Goal: Task Accomplishment & Management: Manage account settings

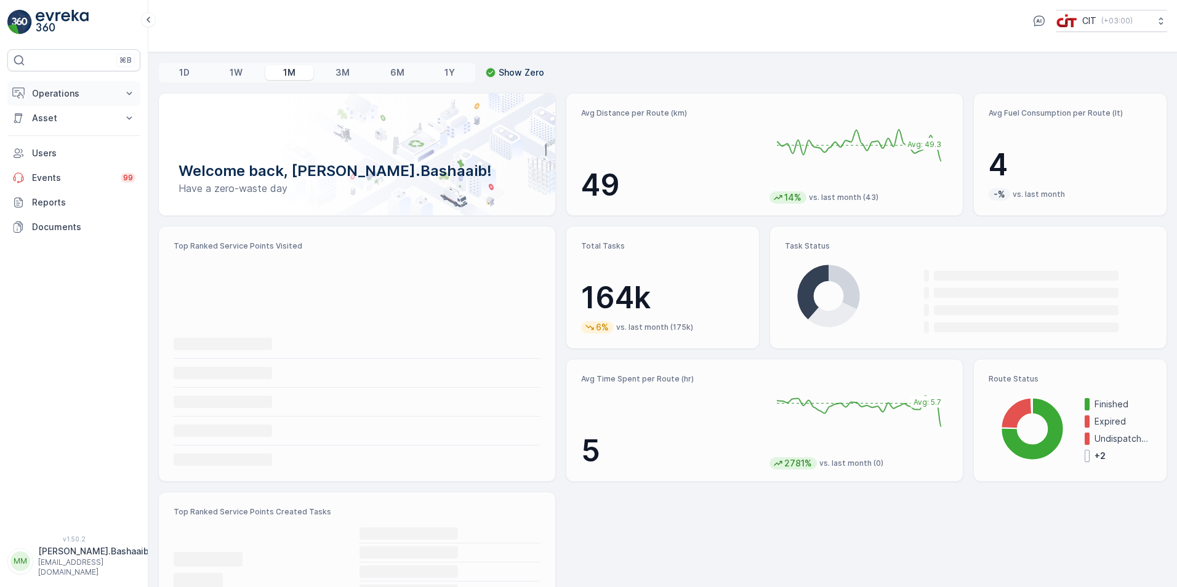
click at [59, 98] on p "Operations" at bounding box center [74, 93] width 84 height 12
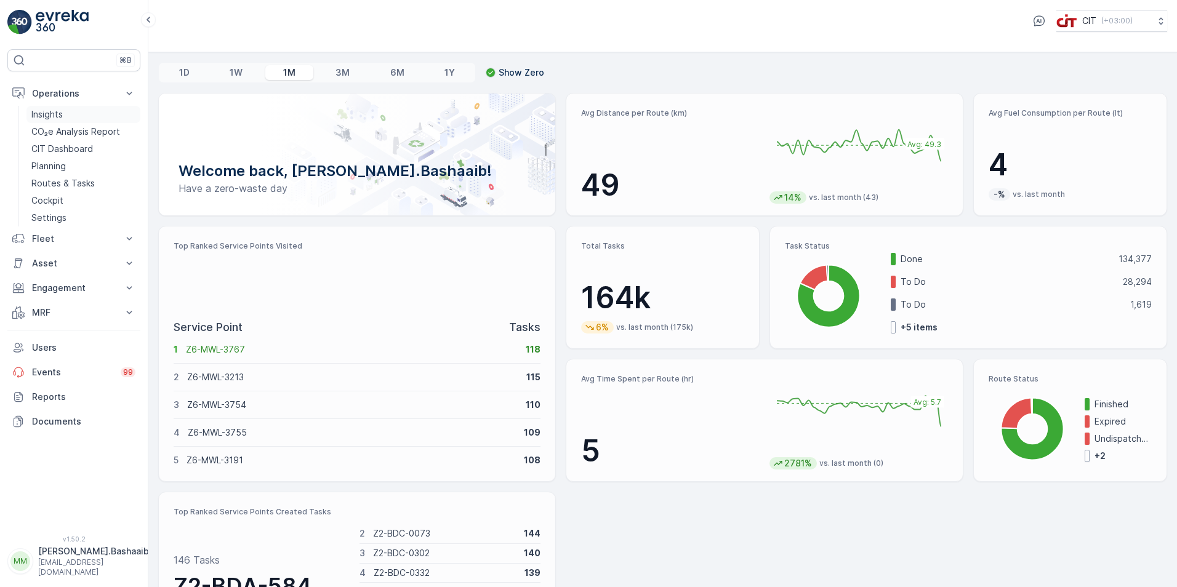
click at [68, 117] on link "Insights" at bounding box center [83, 114] width 114 height 17
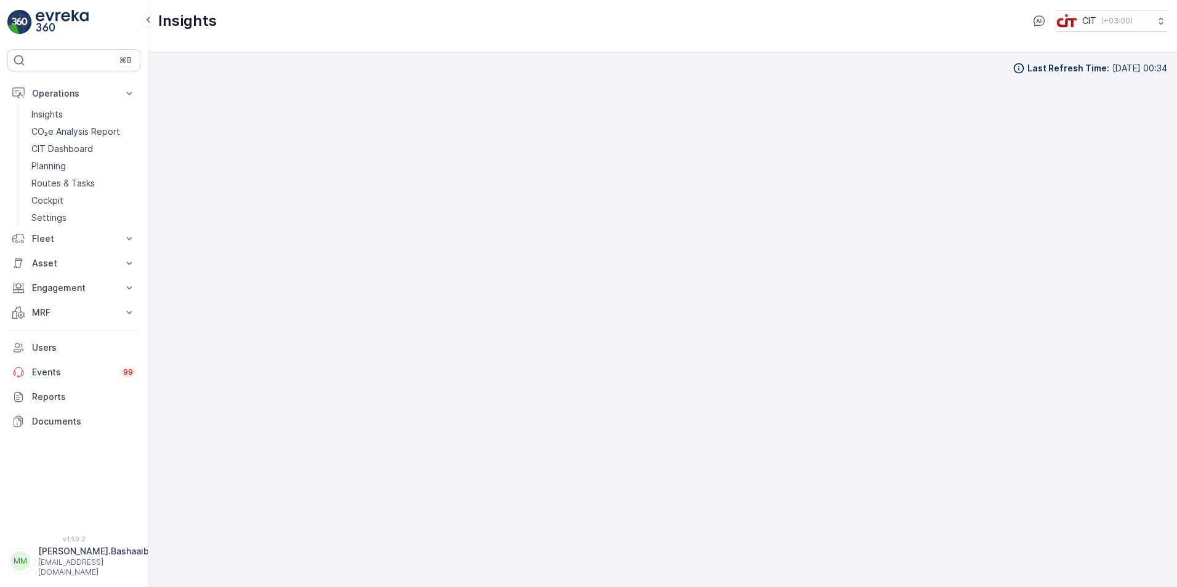
scroll to position [12, 0]
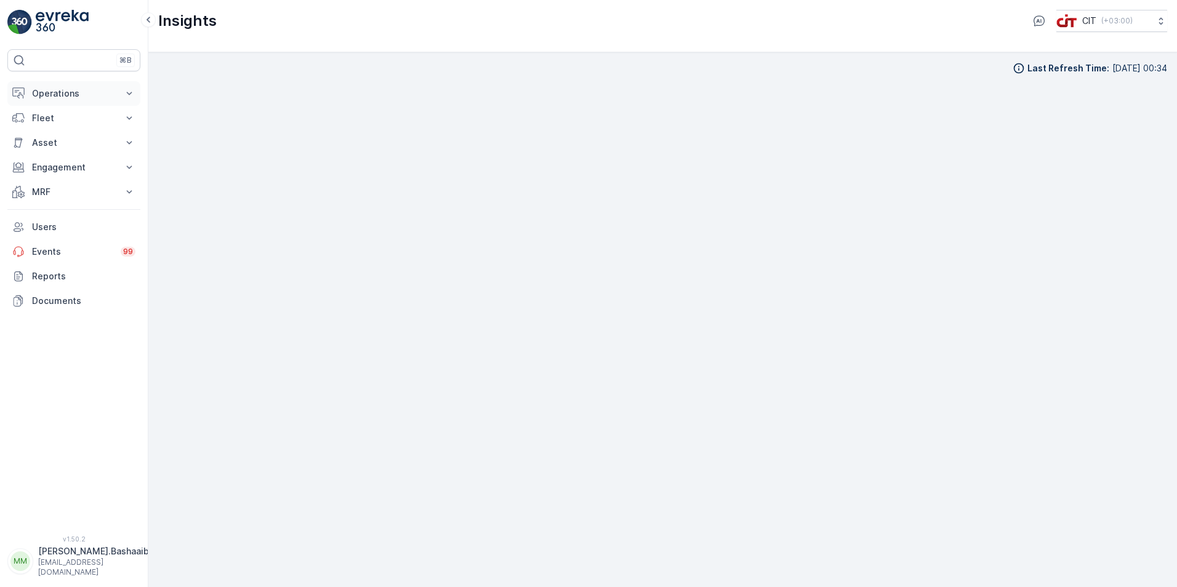
click at [97, 90] on p "Operations" at bounding box center [74, 93] width 84 height 12
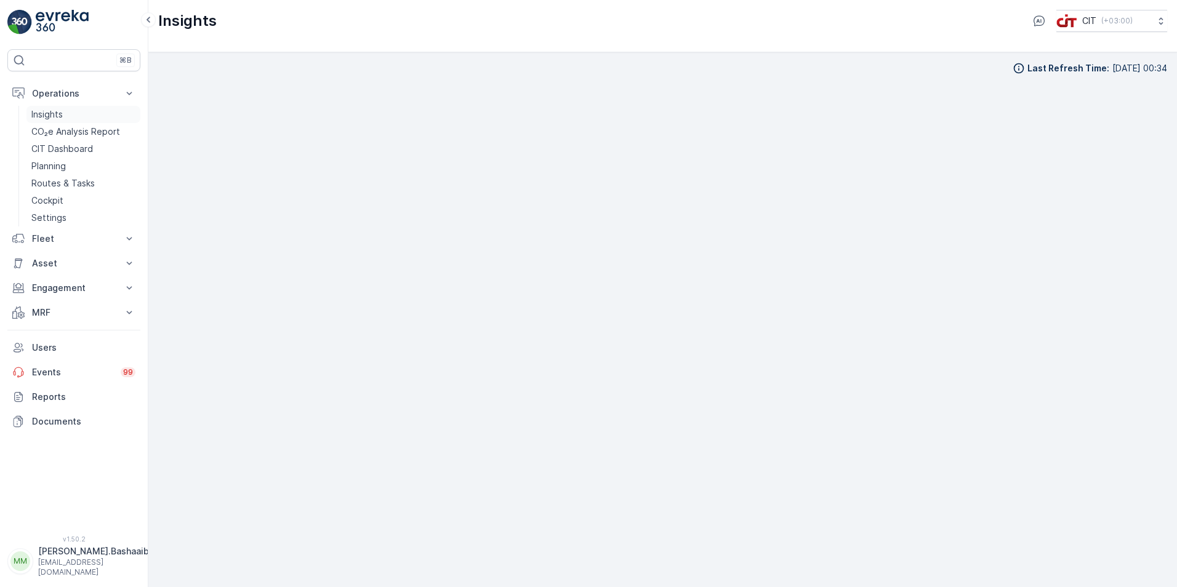
click at [102, 114] on link "Insights" at bounding box center [83, 114] width 114 height 17
click at [103, 113] on link "Insights" at bounding box center [83, 114] width 114 height 17
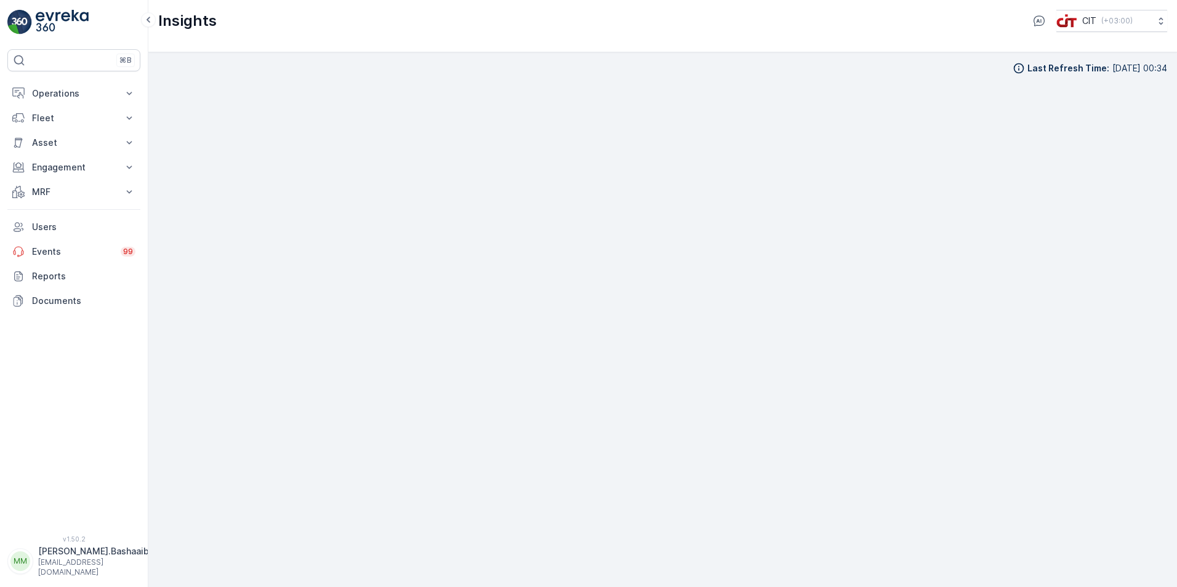
scroll to position [12, 0]
click at [55, 566] on p "[EMAIL_ADDRESS][DOMAIN_NAME]" at bounding box center [93, 568] width 111 height 20
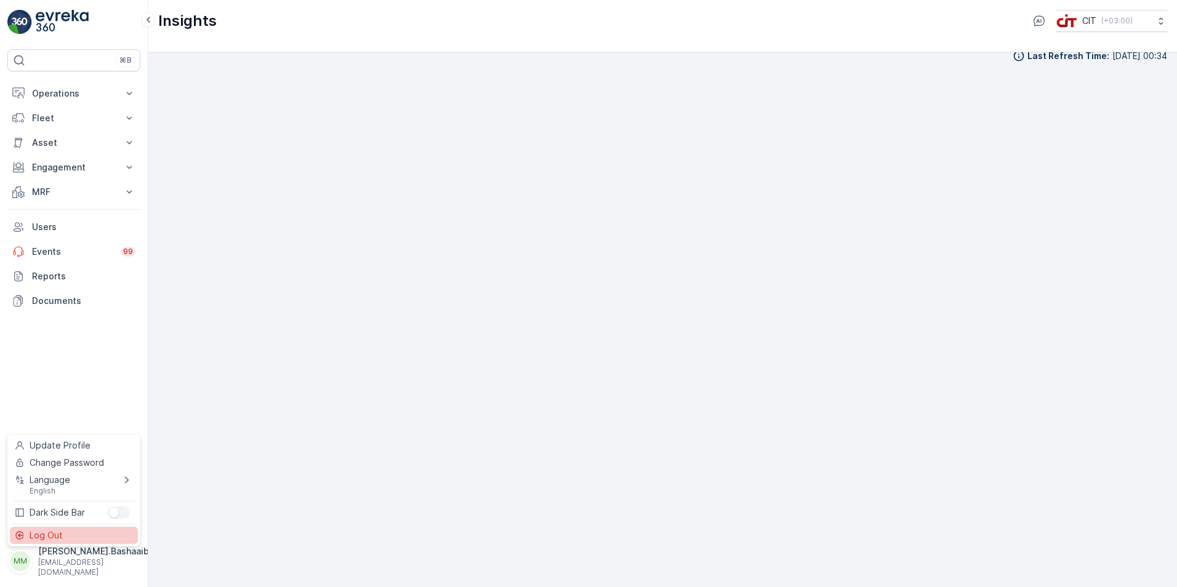
click at [86, 531] on div "Log Out" at bounding box center [74, 535] width 128 height 17
